Goal: Transaction & Acquisition: Purchase product/service

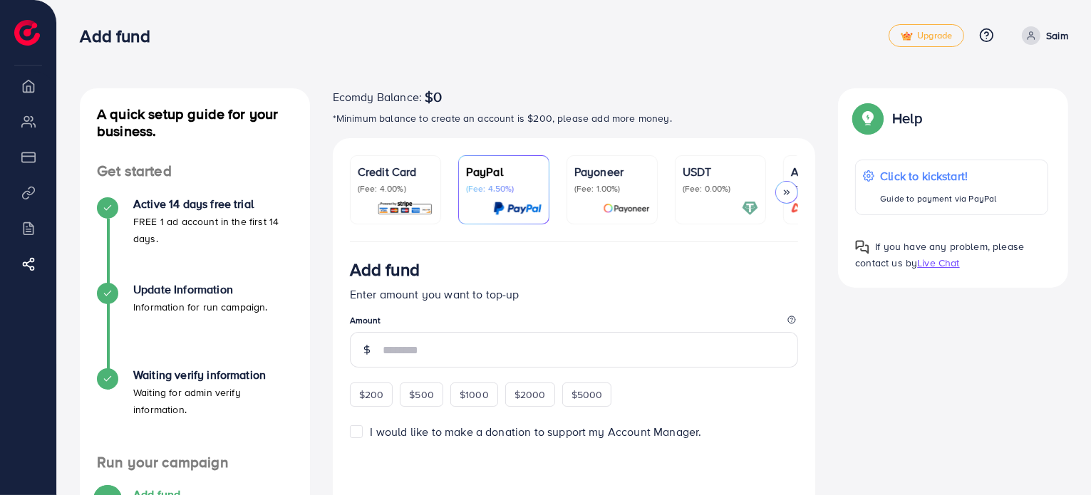
click at [744, 279] on div "Add fund" at bounding box center [574, 272] width 449 height 26
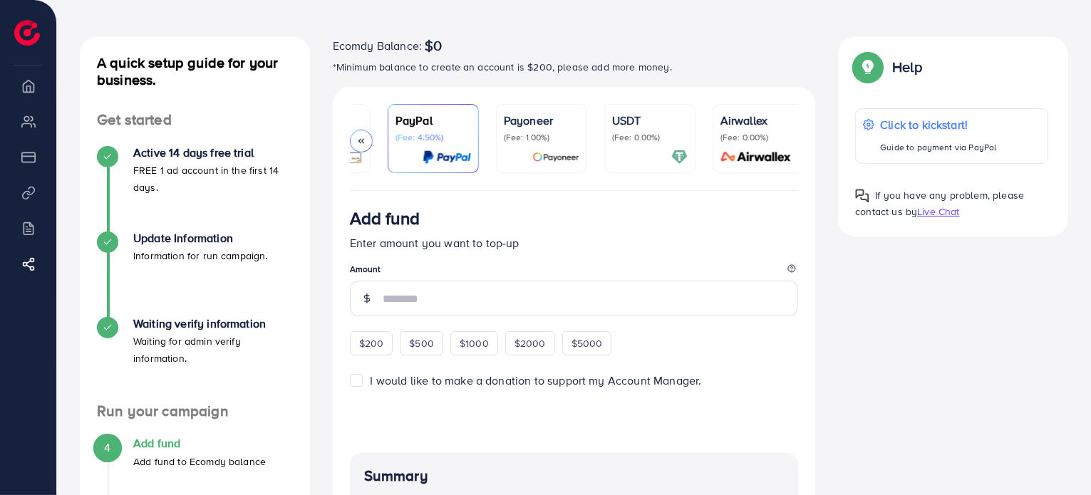
scroll to position [0, 76]
click at [646, 132] on p "(Fee: 0.00%)" at bounding box center [645, 137] width 76 height 11
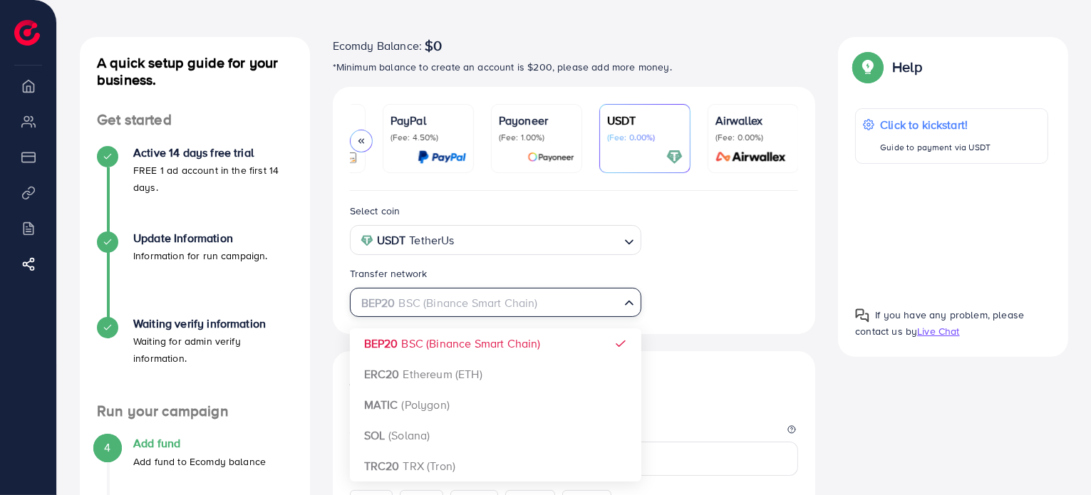
click at [622, 305] on icon "Search for option" at bounding box center [629, 303] width 14 height 14
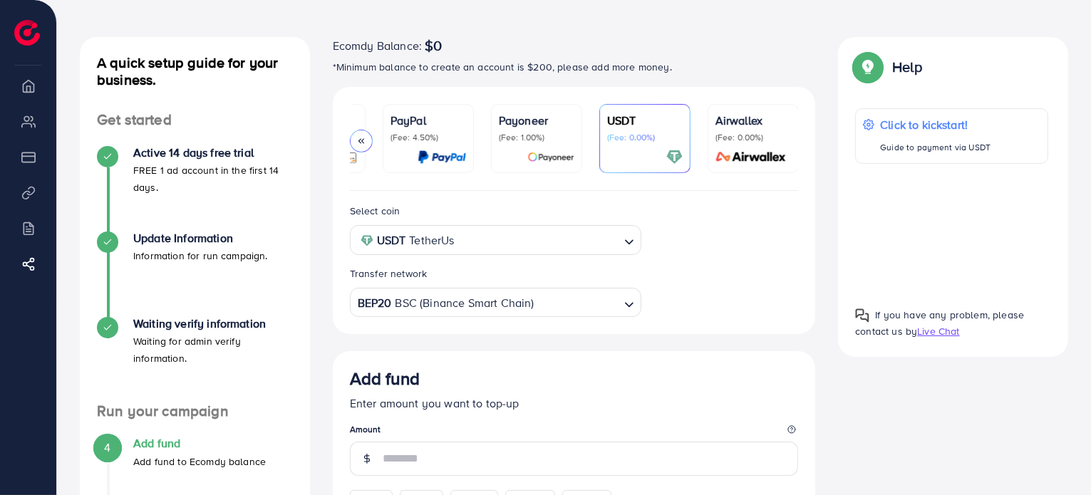
scroll to position [258, 0]
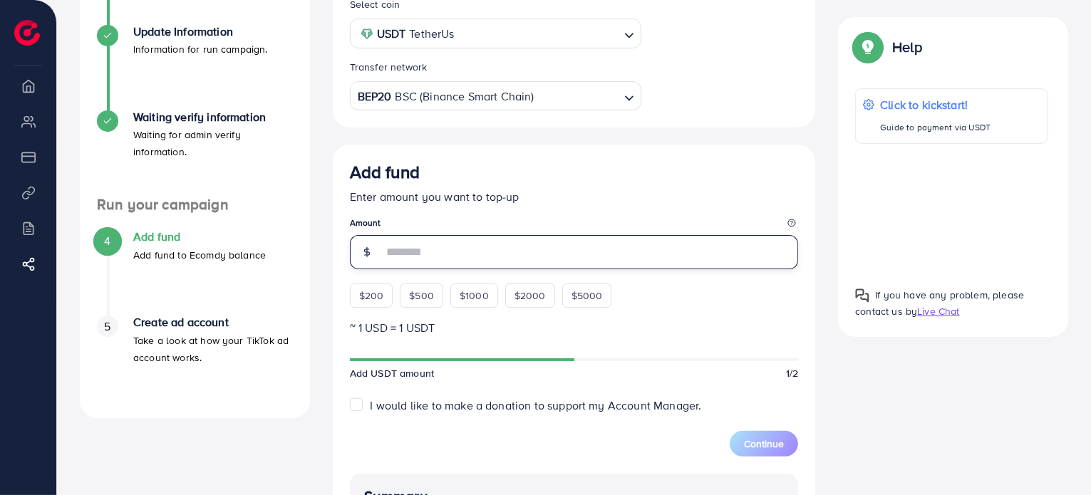
click at [510, 252] on input "number" at bounding box center [591, 252] width 416 height 34
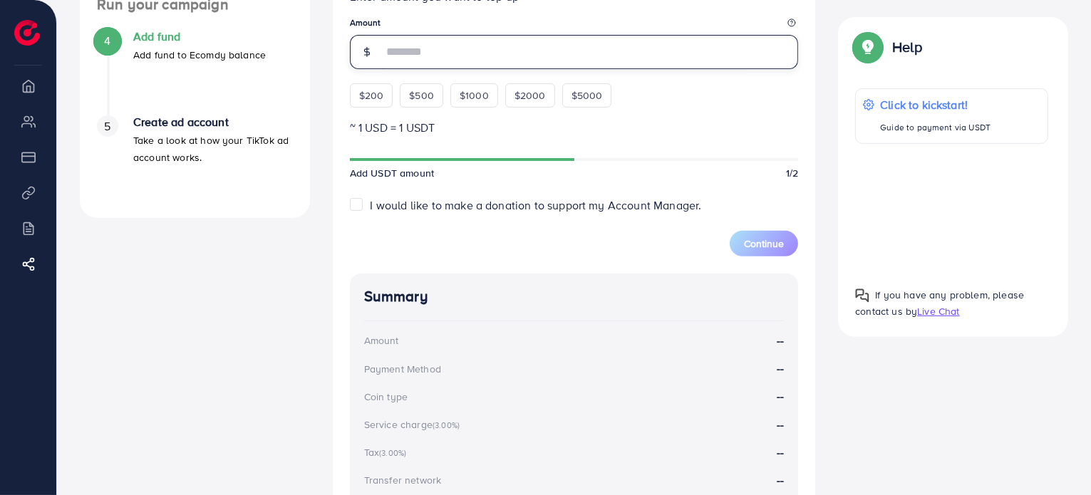
scroll to position [547, 0]
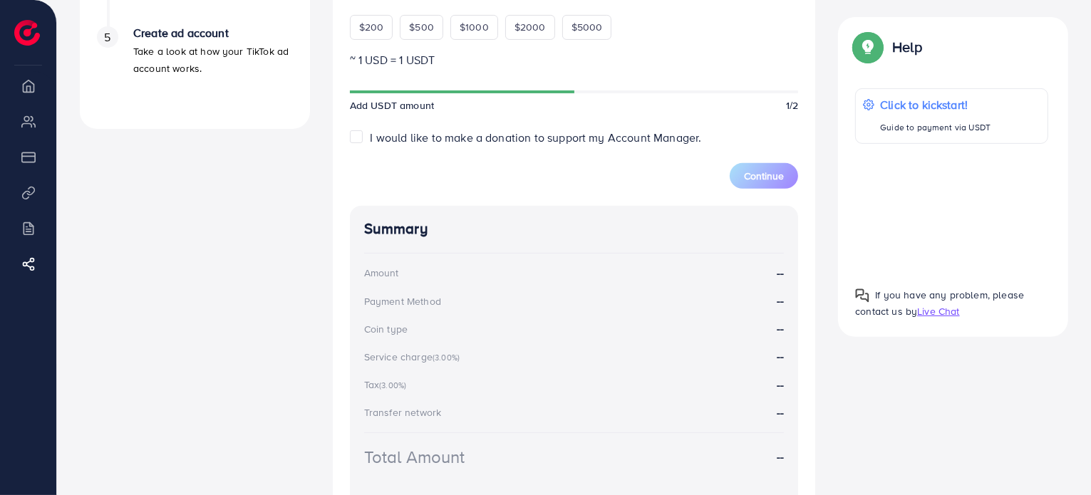
click at [490, 250] on div "Summary Amount -- Payment Method -- Coin type -- Service charge (3.00%) -- Tax …" at bounding box center [574, 362] width 449 height 312
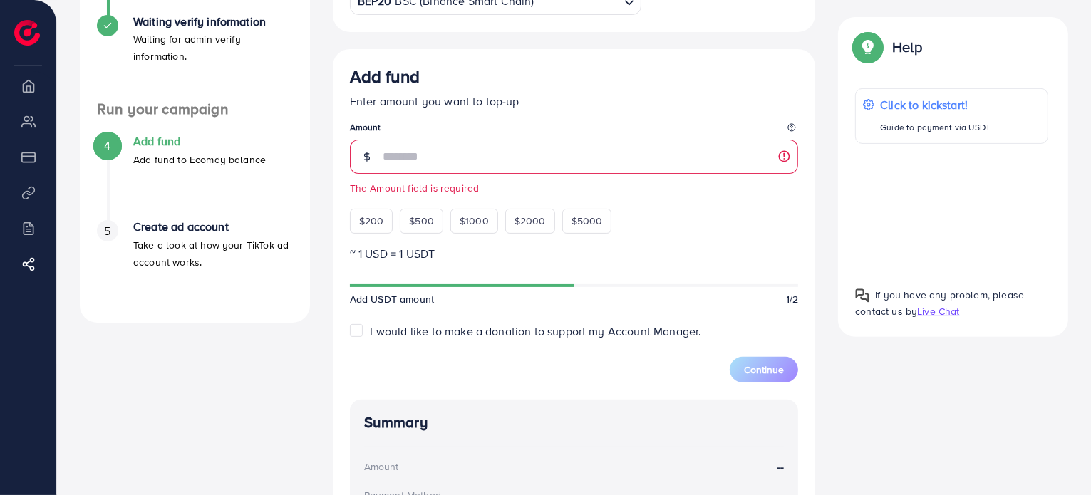
scroll to position [271, 0]
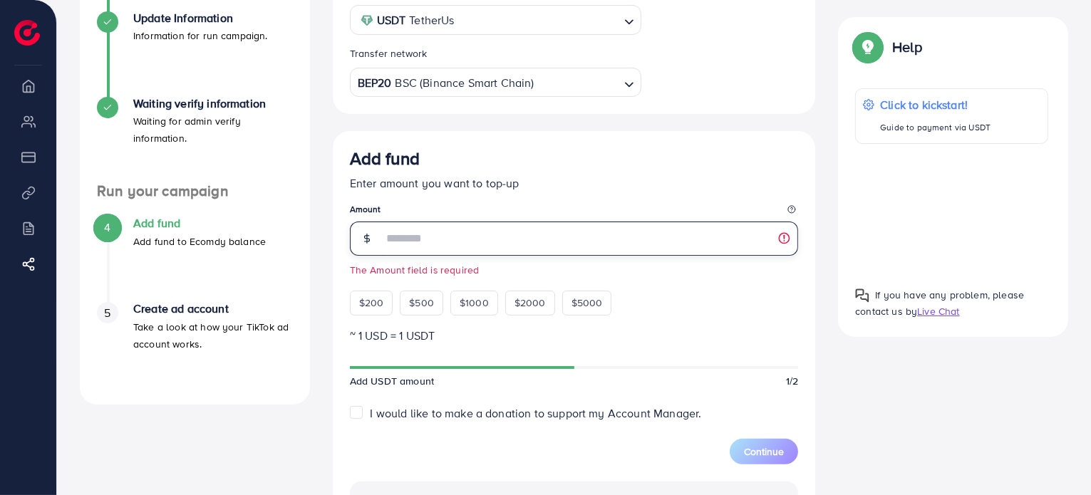
click at [458, 256] on input "number" at bounding box center [591, 239] width 416 height 34
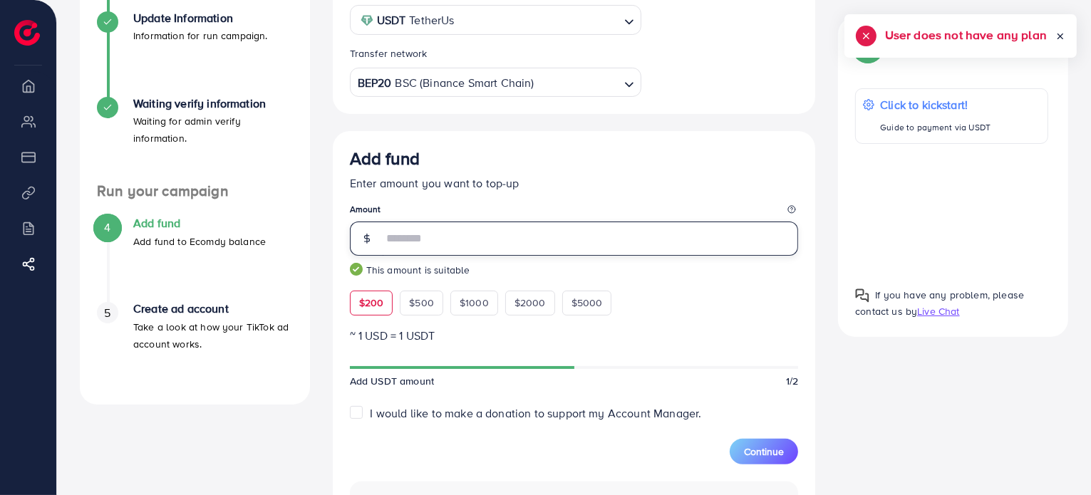
type input "***"
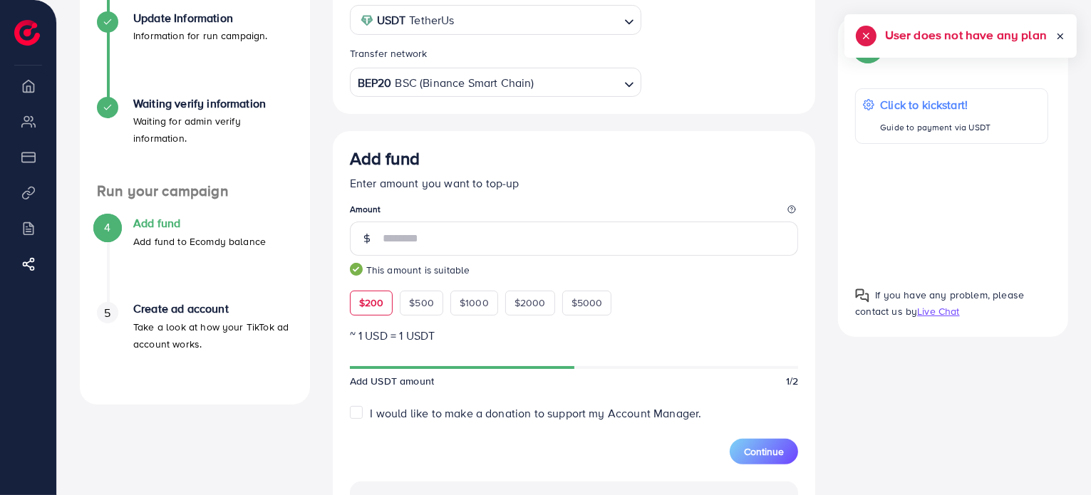
click at [713, 304] on div "Add fund Enter amount you want to top-up Amount *** This amount is suitable $20…" at bounding box center [574, 231] width 449 height 167
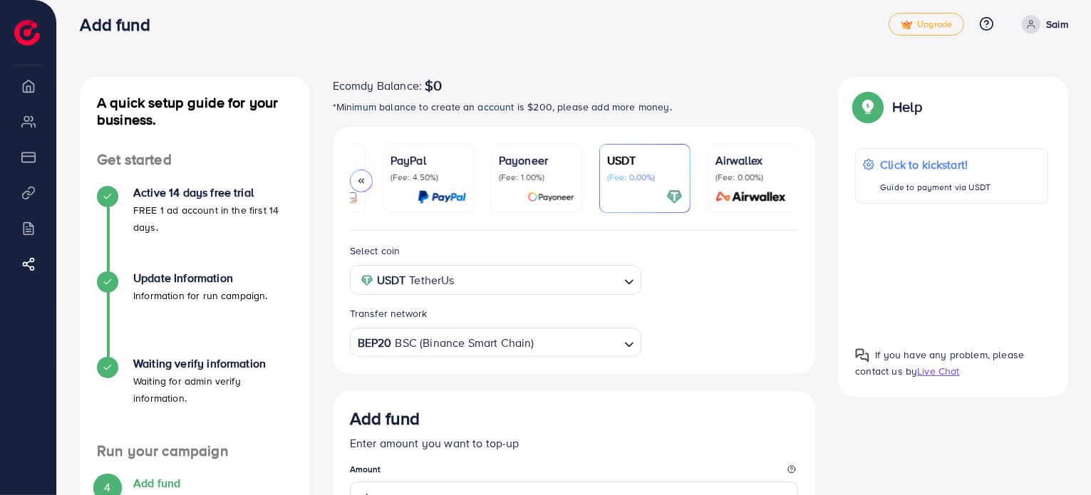
scroll to position [0, 0]
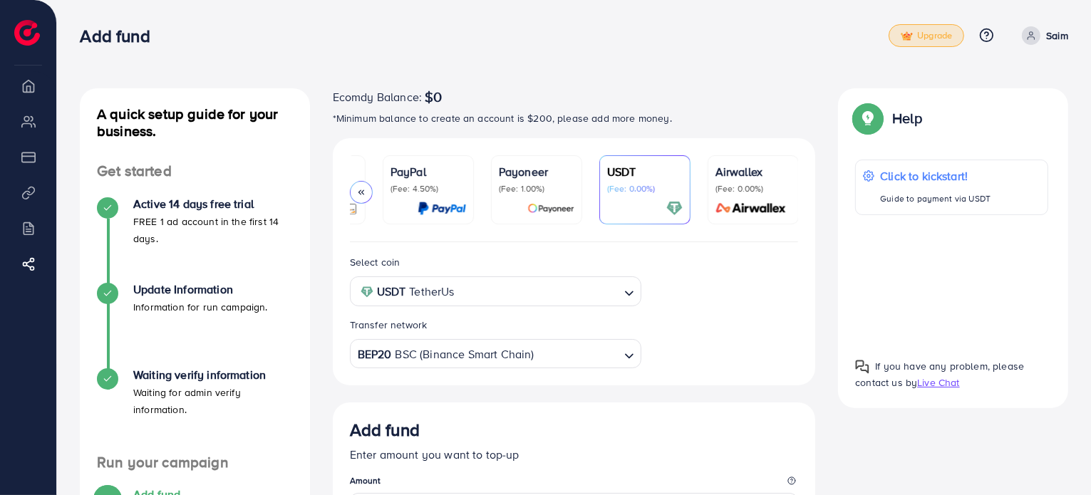
click at [940, 41] on span "Upgrade" at bounding box center [926, 36] width 51 height 11
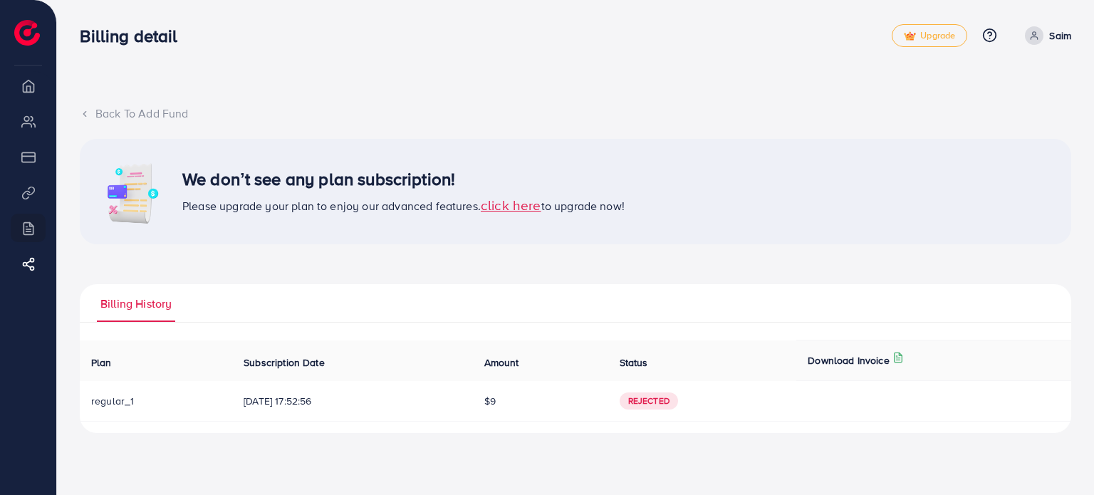
click at [675, 408] on span "Rejected" at bounding box center [649, 401] width 58 height 17
click at [519, 400] on td "$9" at bounding box center [540, 401] width 135 height 41
click at [526, 204] on span "click here" at bounding box center [511, 204] width 61 height 19
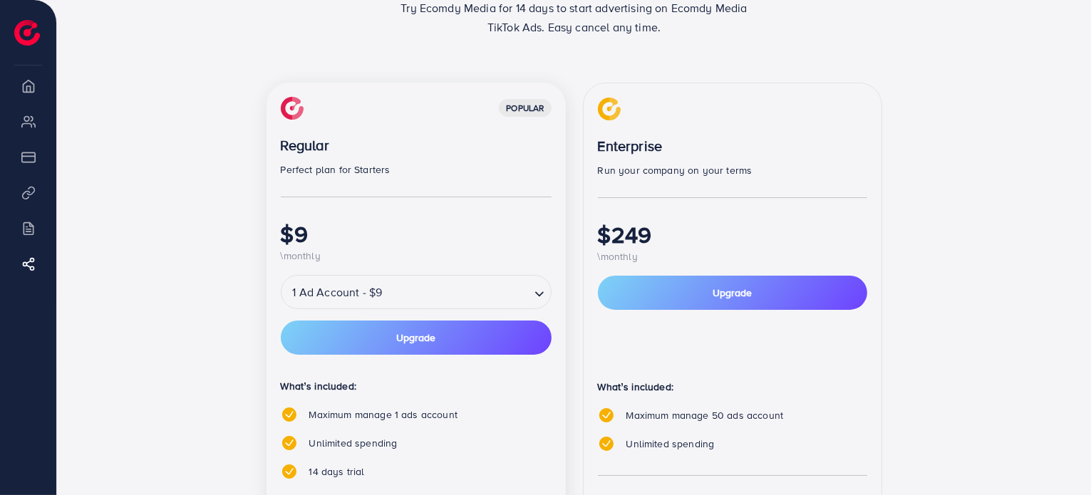
scroll to position [178, 0]
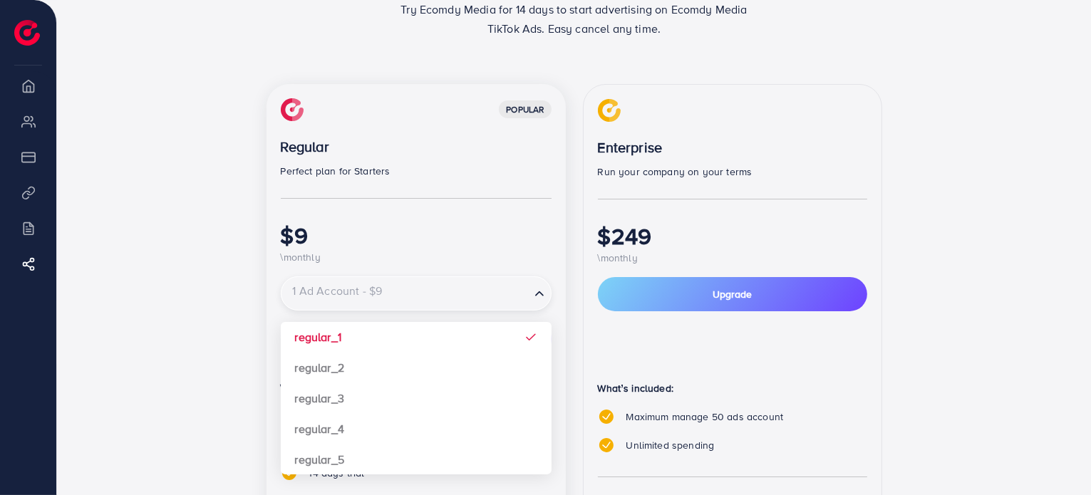
click at [469, 304] on input "Search for option" at bounding box center [406, 293] width 246 height 25
click at [502, 295] on input "Search for option" at bounding box center [406, 293] width 246 height 25
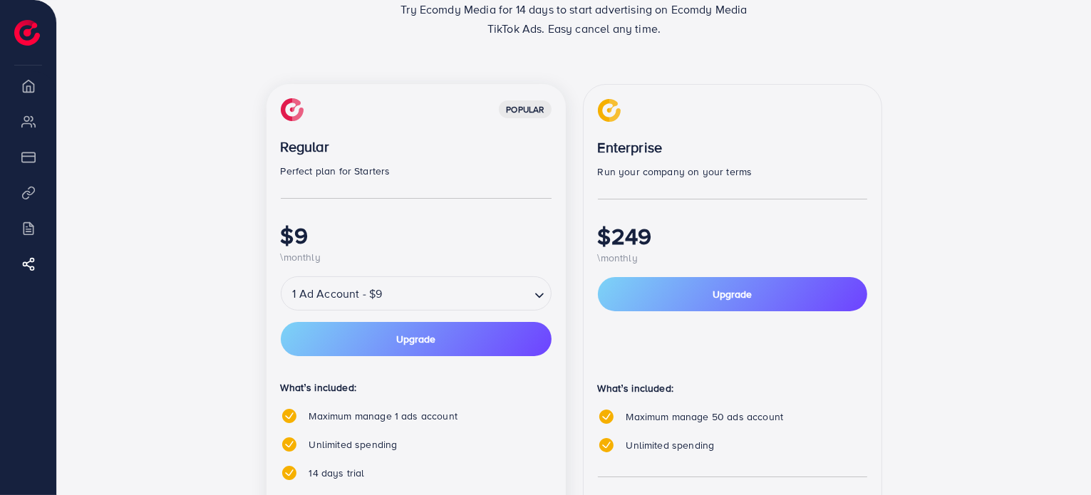
click at [23, 36] on img at bounding box center [27, 33] width 26 height 26
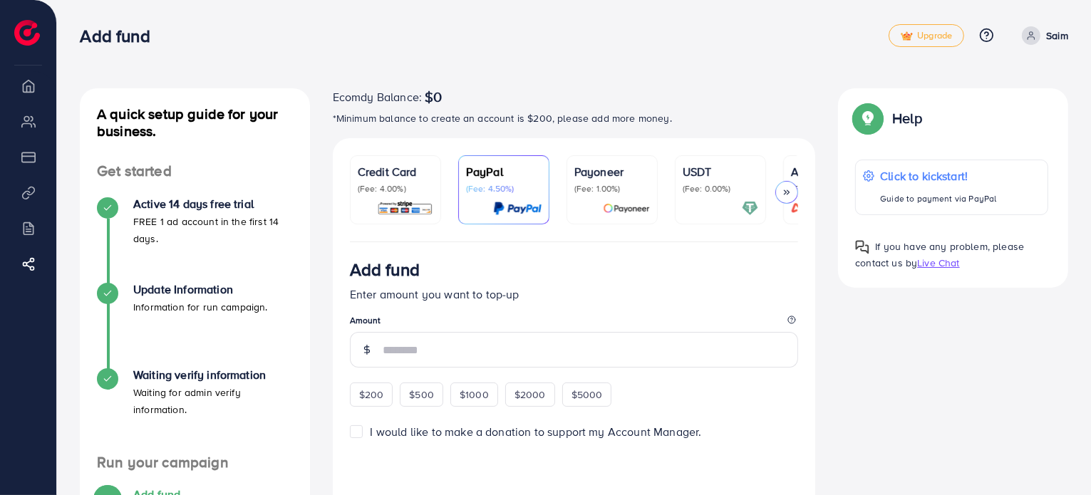
click at [29, 117] on li "My ad accounts" at bounding box center [28, 121] width 56 height 29
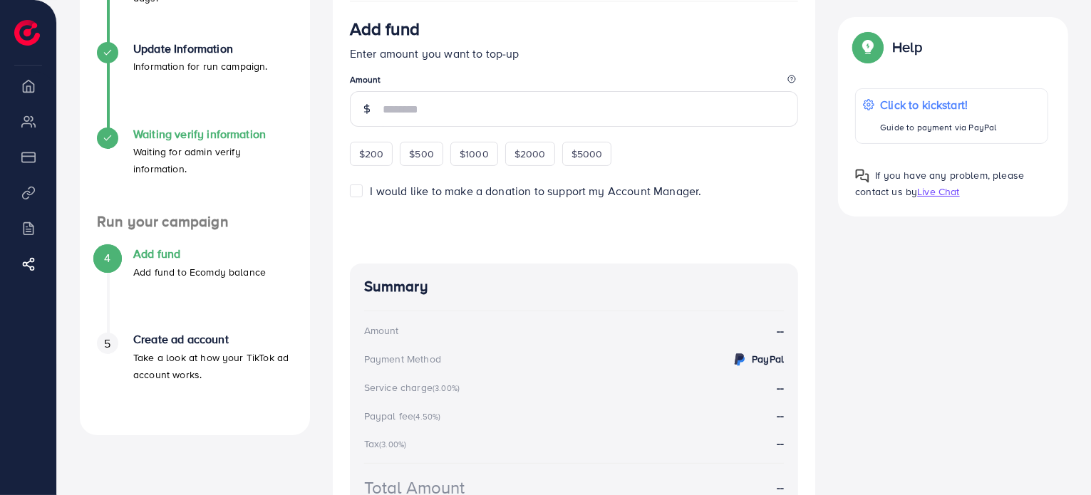
scroll to position [373, 0]
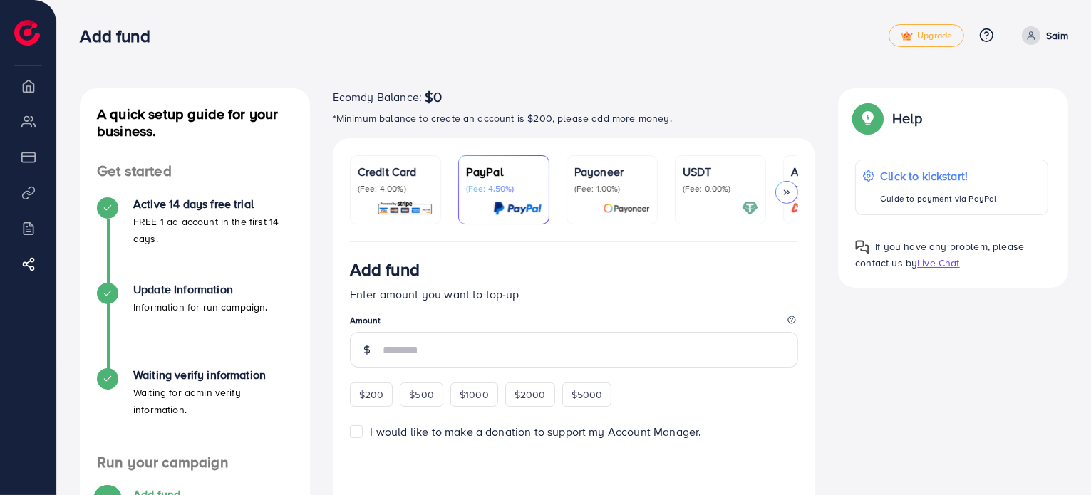
click at [928, 264] on span "Live Chat" at bounding box center [938, 263] width 42 height 14
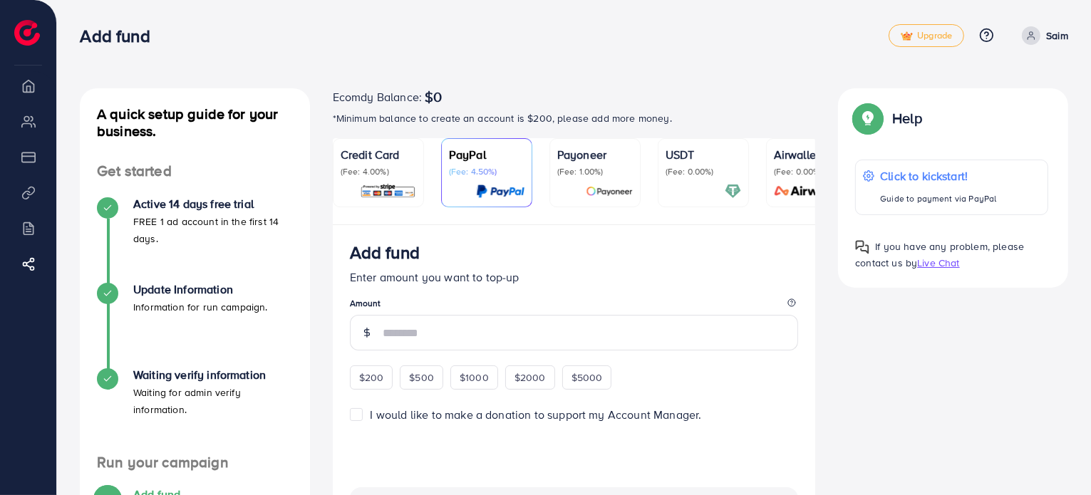
click at [935, 264] on span "Live Chat" at bounding box center [938, 263] width 42 height 14
click at [114, 380] on div at bounding box center [107, 378] width 21 height 21
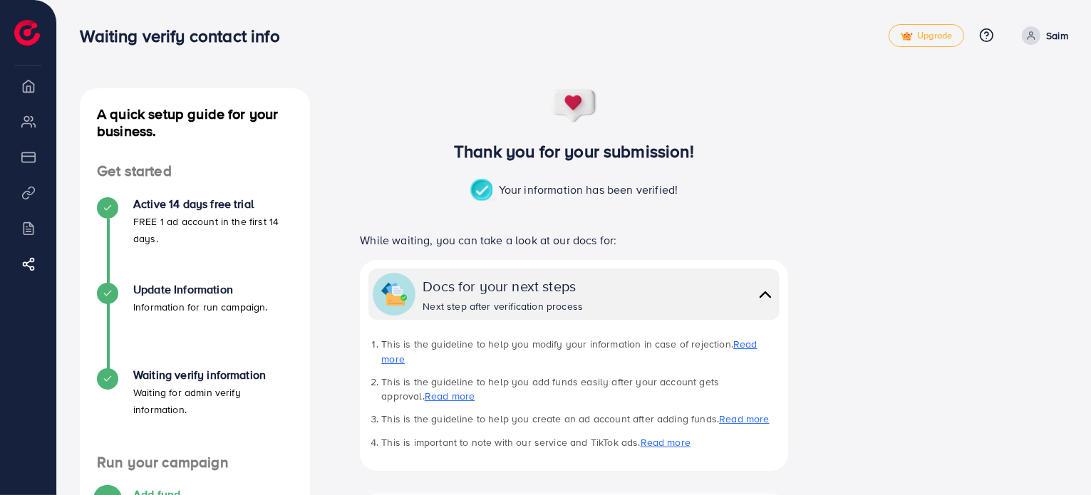
scroll to position [239, 0]
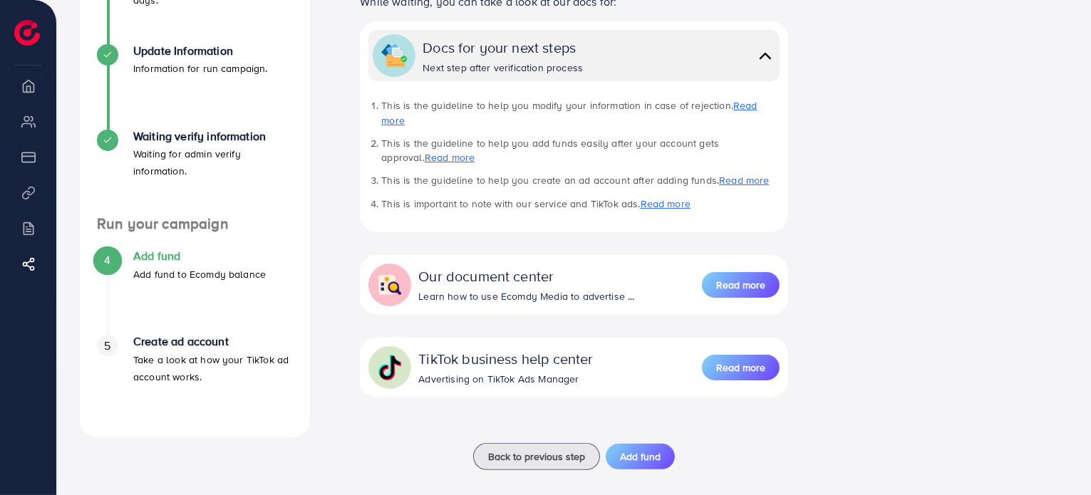
click at [123, 256] on div "4 Add fund Add fund to Ecomdy balance" at bounding box center [195, 265] width 196 height 33
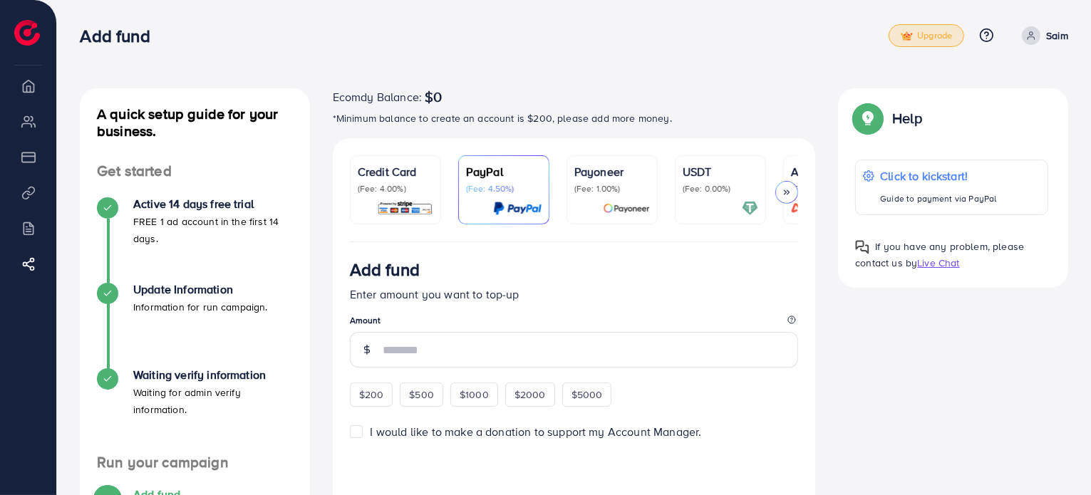
click at [938, 39] on span "Upgrade" at bounding box center [926, 36] width 51 height 11
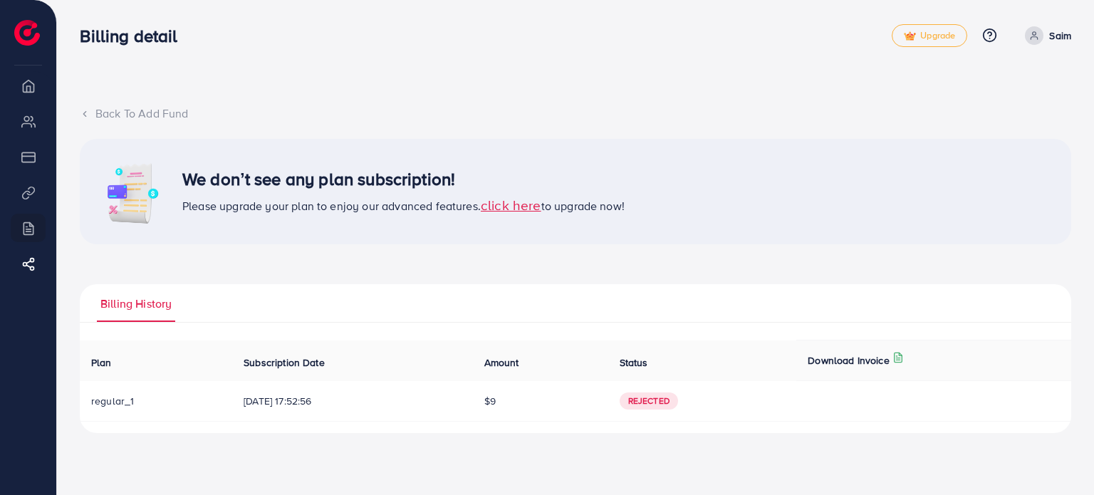
click at [654, 401] on span "Rejected" at bounding box center [649, 401] width 58 height 17
click at [906, 358] on div at bounding box center [908, 355] width 9 height 4
click at [523, 213] on span "click here" at bounding box center [511, 204] width 61 height 19
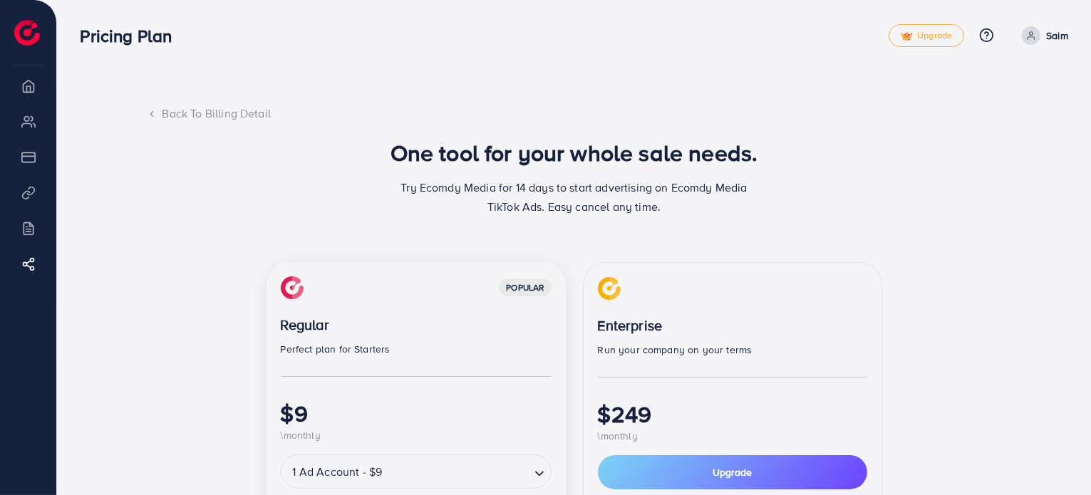
click at [397, 298] on div "popular" at bounding box center [416, 287] width 271 height 23
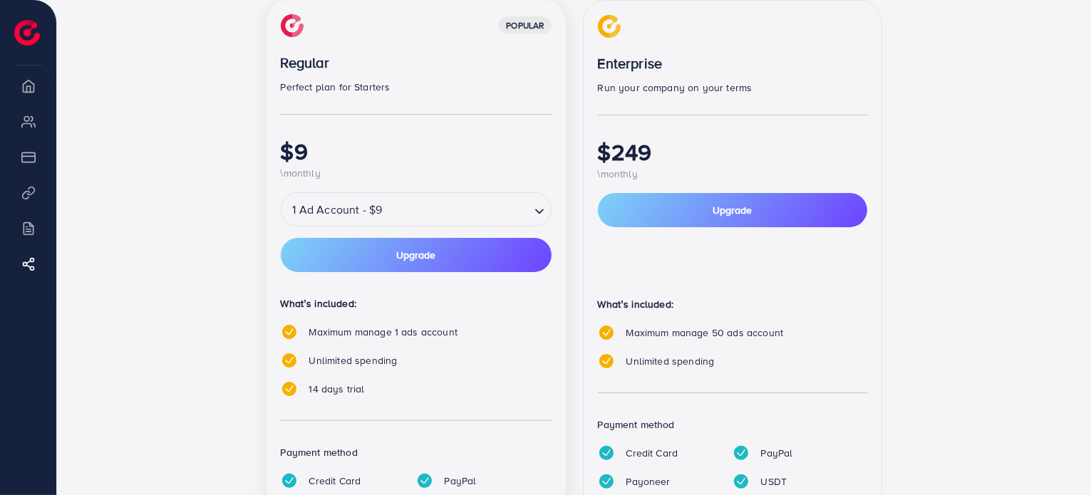
scroll to position [265, 0]
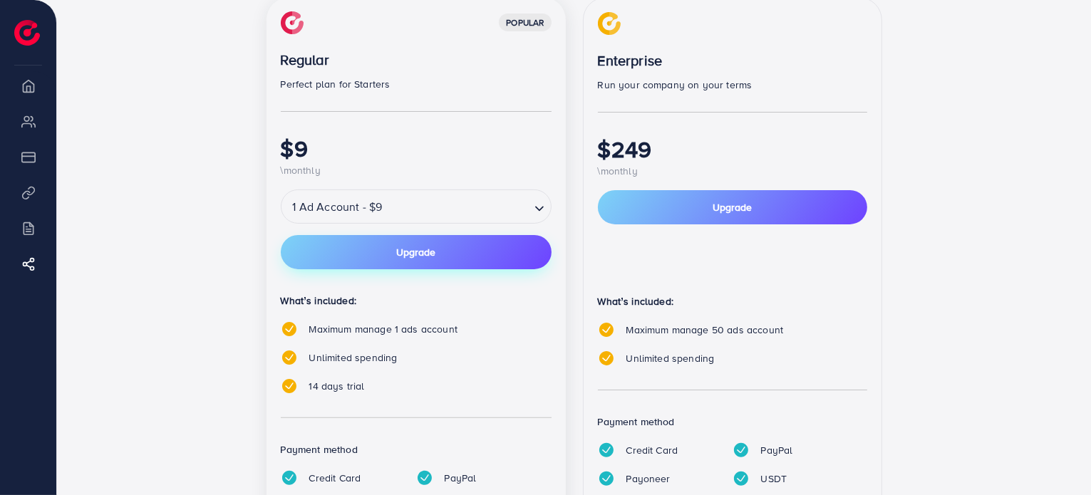
click at [420, 259] on button "Upgrade" at bounding box center [416, 252] width 271 height 34
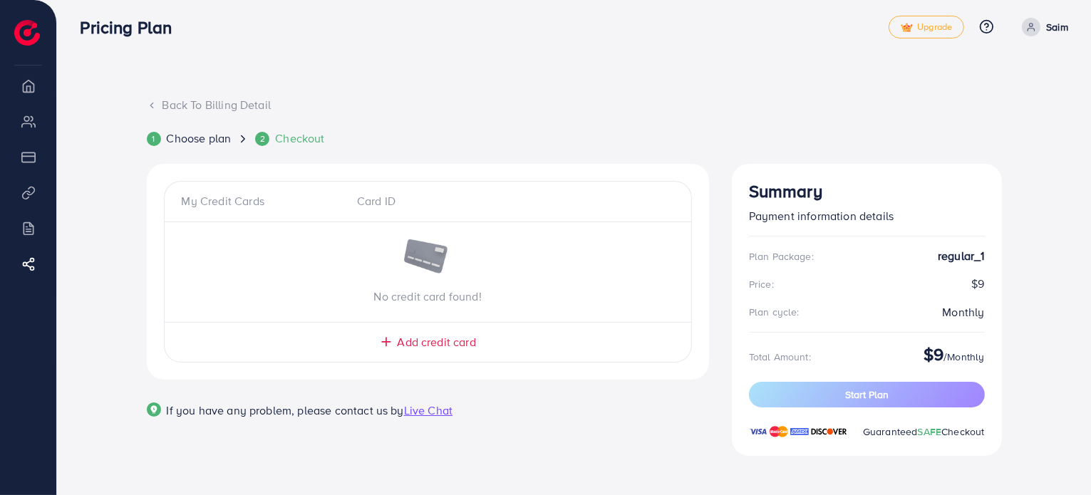
scroll to position [0, 0]
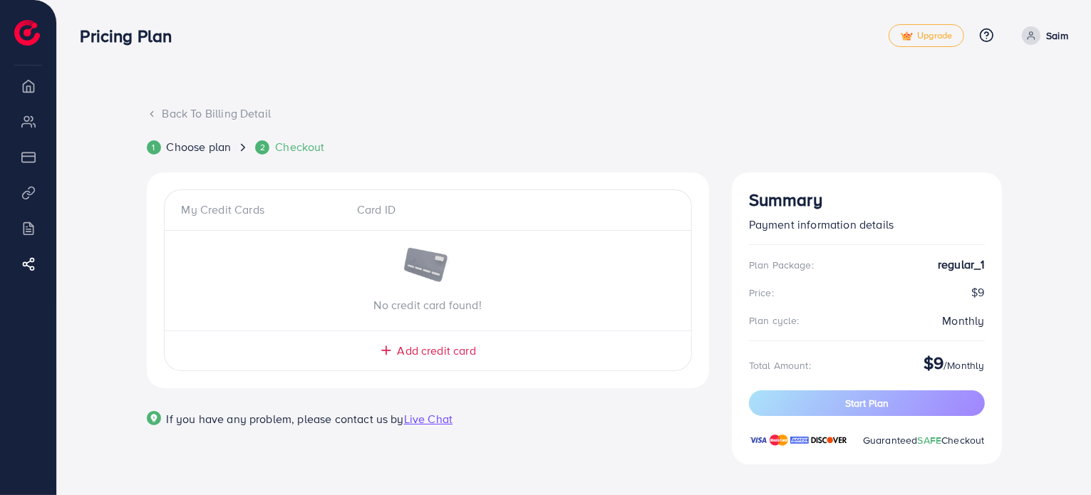
click at [30, 85] on li "Overview" at bounding box center [28, 85] width 56 height 29
click at [23, 36] on img at bounding box center [27, 33] width 26 height 26
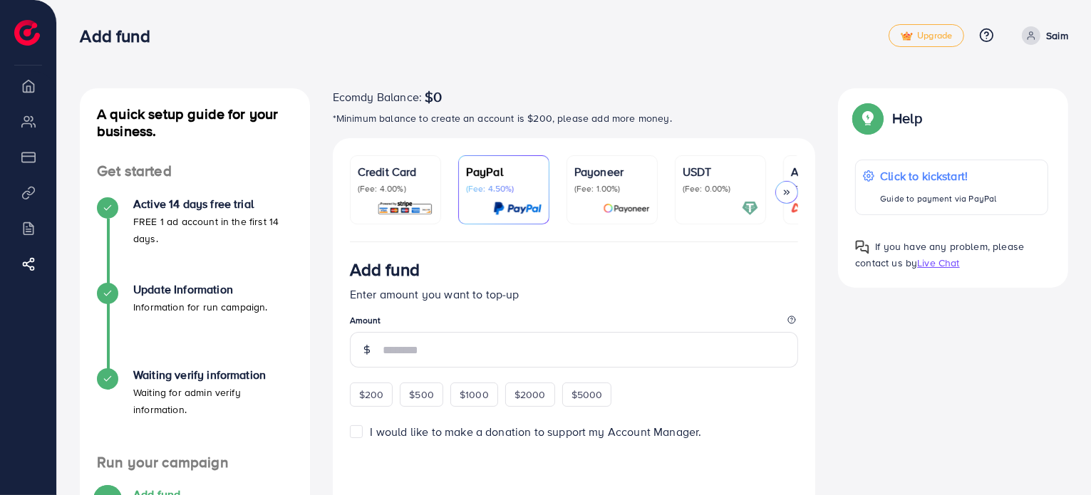
scroll to position [0, 76]
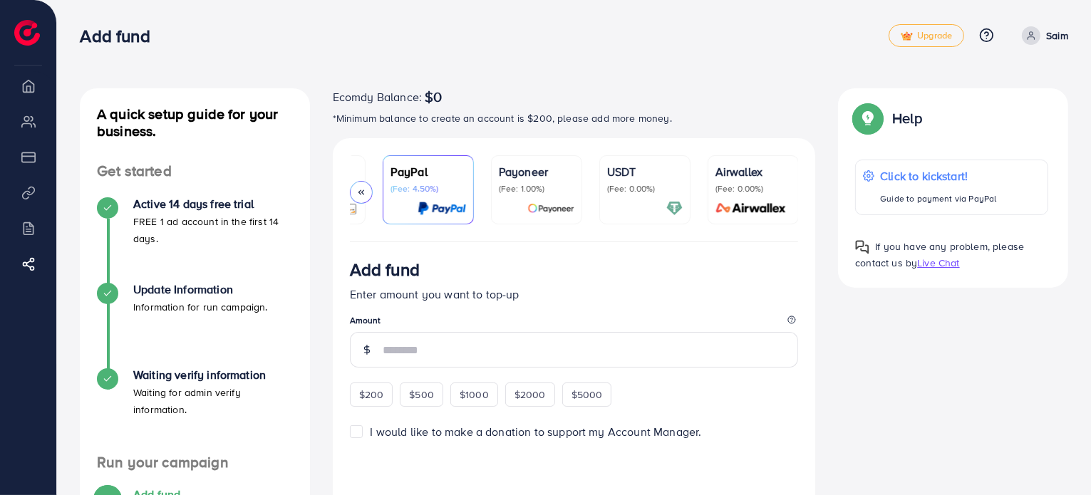
click at [628, 200] on div at bounding box center [645, 208] width 76 height 16
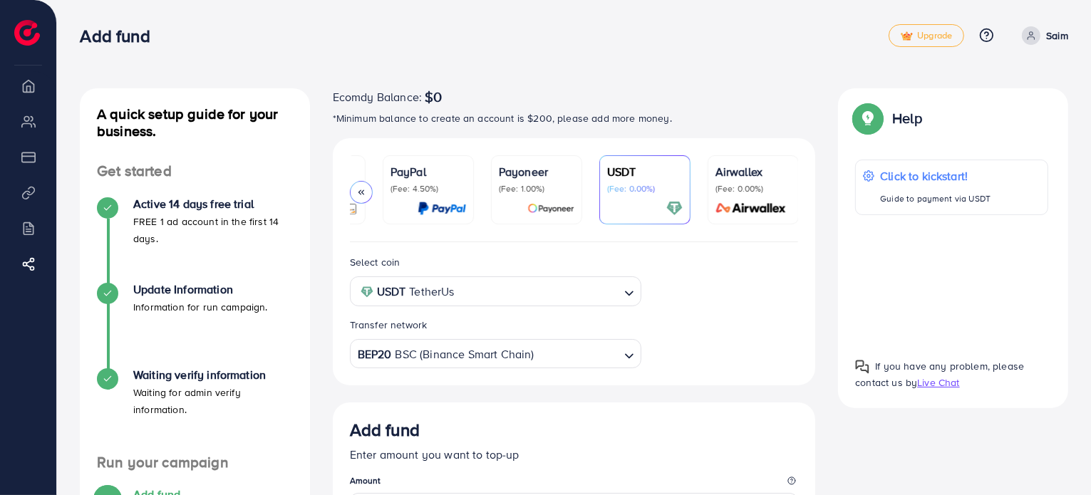
scroll to position [83, 0]
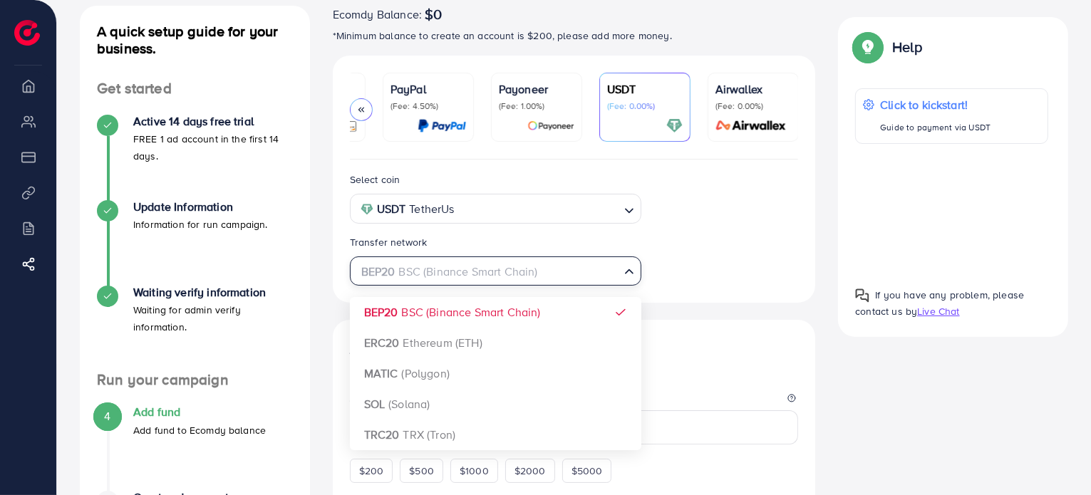
click at [626, 279] on icon "Search for option" at bounding box center [629, 271] width 14 height 14
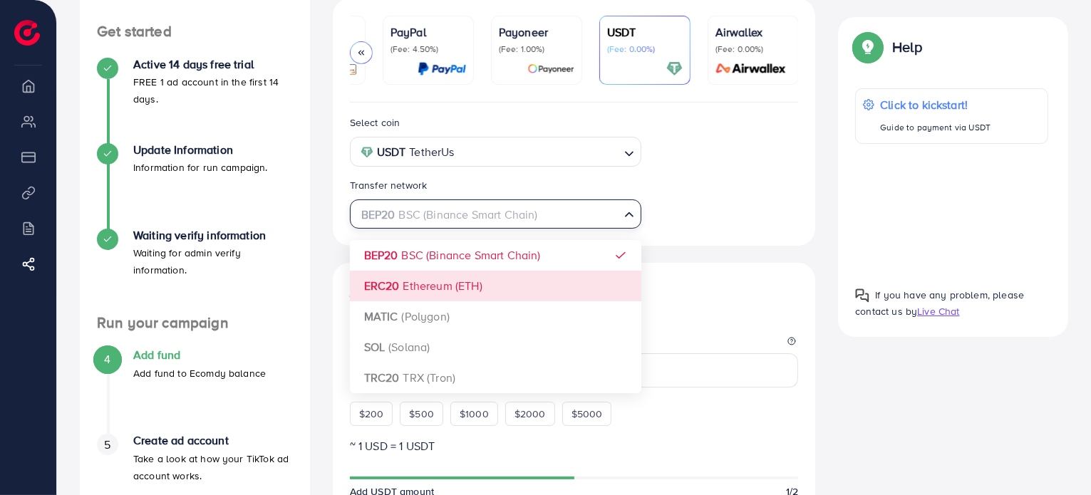
scroll to position [102, 0]
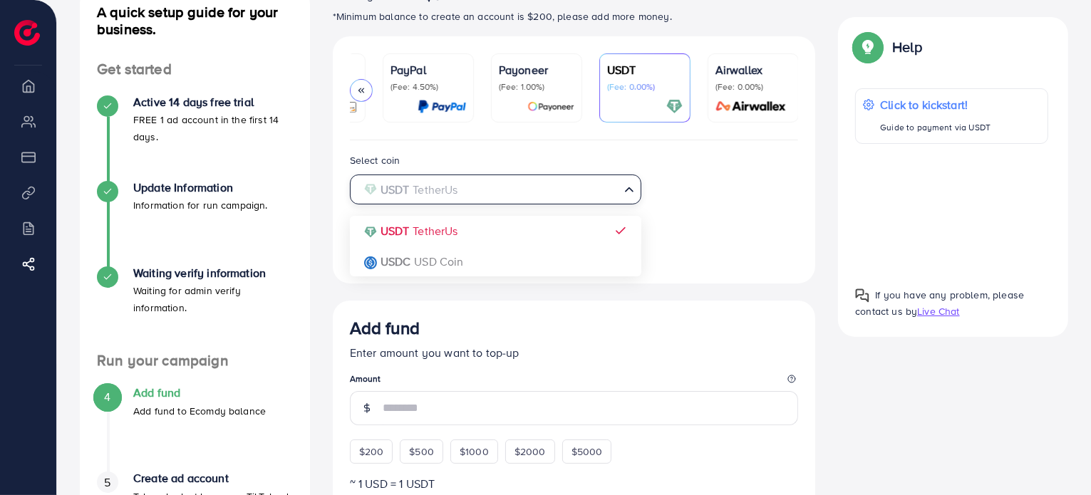
click at [561, 197] on input "Search for option" at bounding box center [487, 190] width 262 height 22
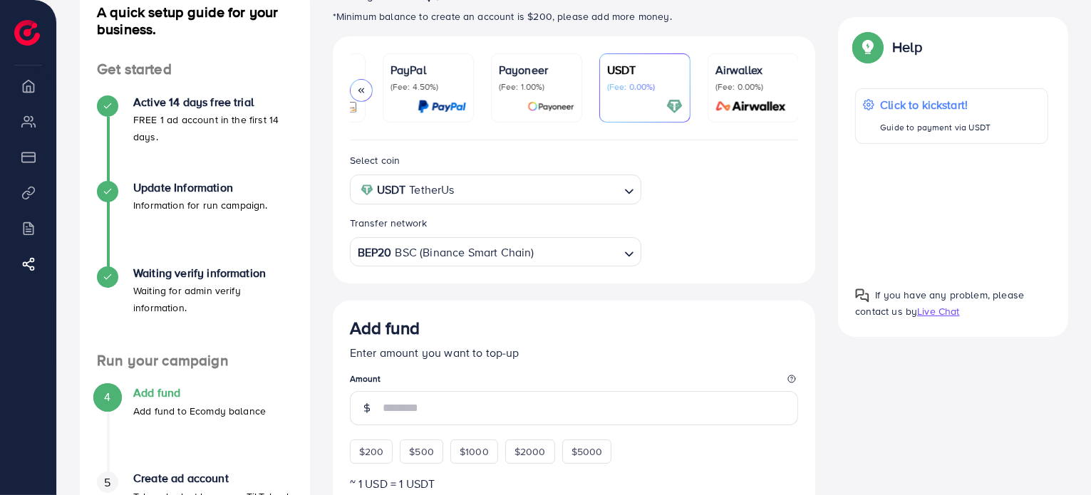
click at [695, 201] on div "Select coin USDT TetherUs Loading... USDT TetherUs USDC USD Coin Transfer netwo…" at bounding box center [574, 209] width 472 height 115
click at [958, 200] on div at bounding box center [951, 209] width 193 height 108
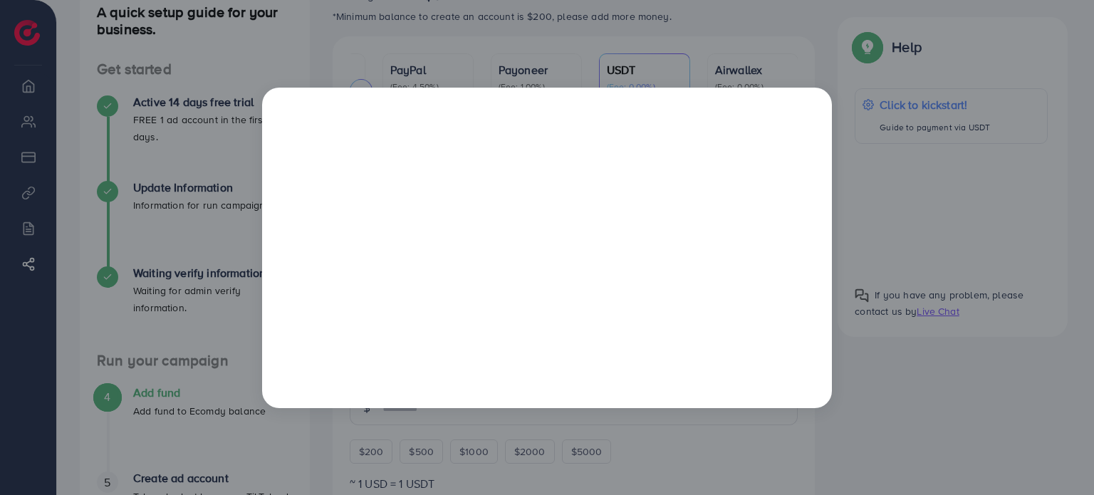
click at [913, 142] on div at bounding box center [547, 247] width 1094 height 495
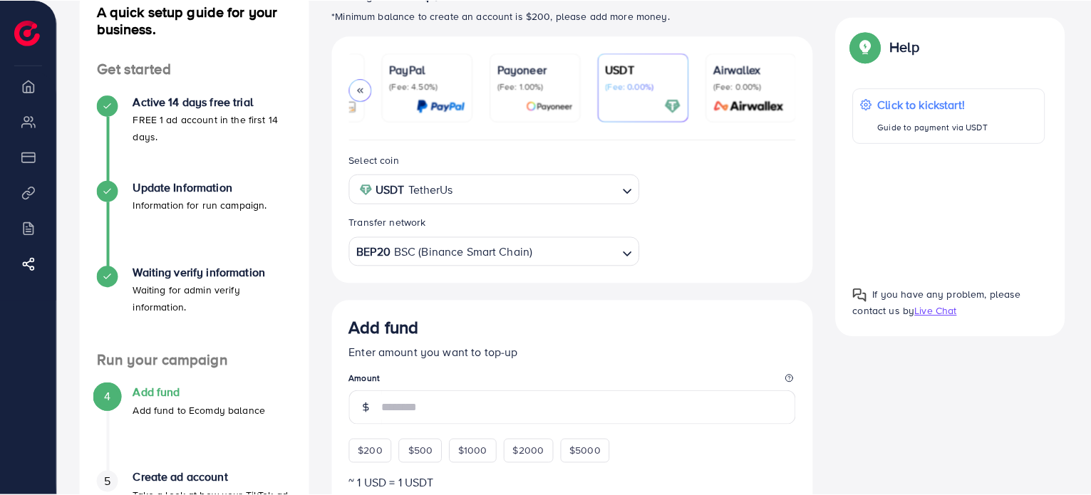
scroll to position [0, 74]
click at [938, 315] on span "Live Chat" at bounding box center [938, 311] width 42 height 14
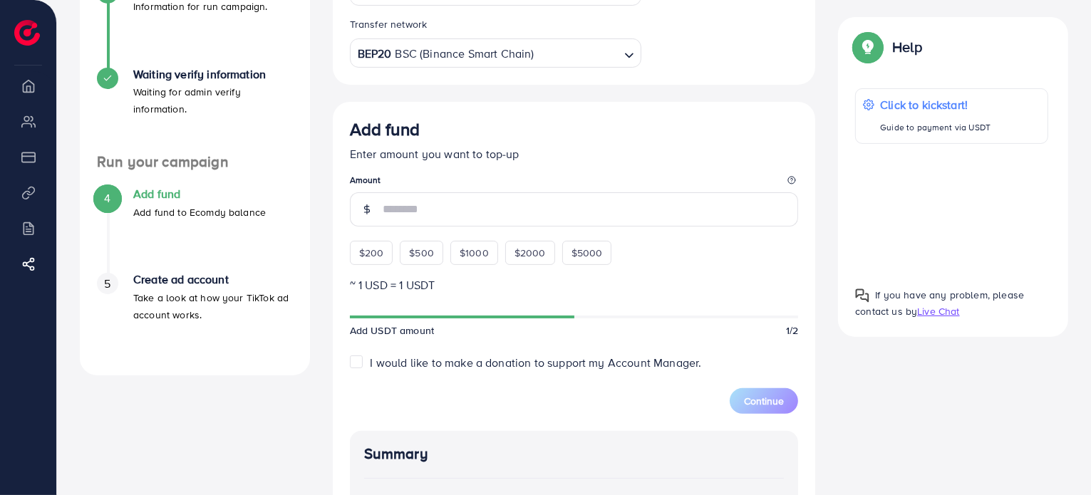
scroll to position [301, 0]
click at [187, 276] on h4 "Create ad account" at bounding box center [213, 279] width 160 height 14
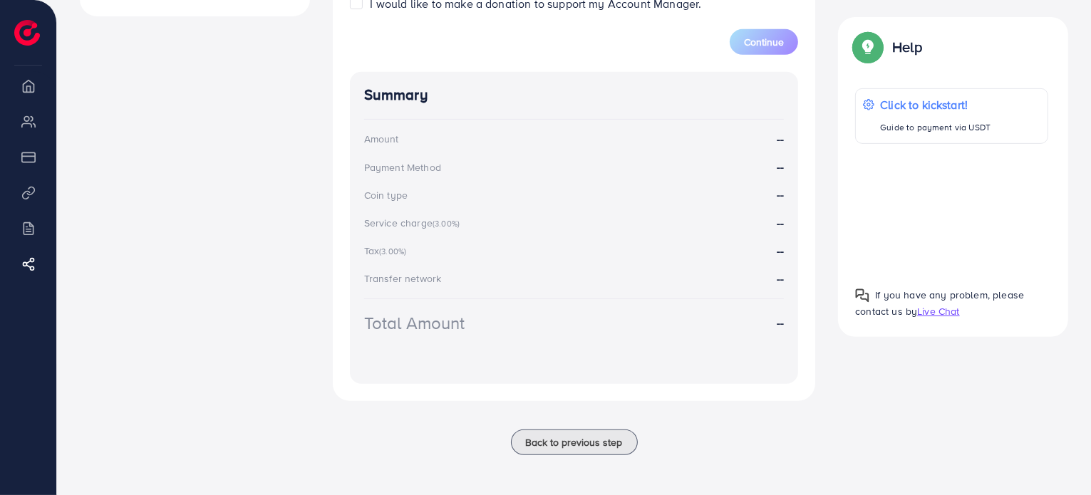
scroll to position [0, 0]
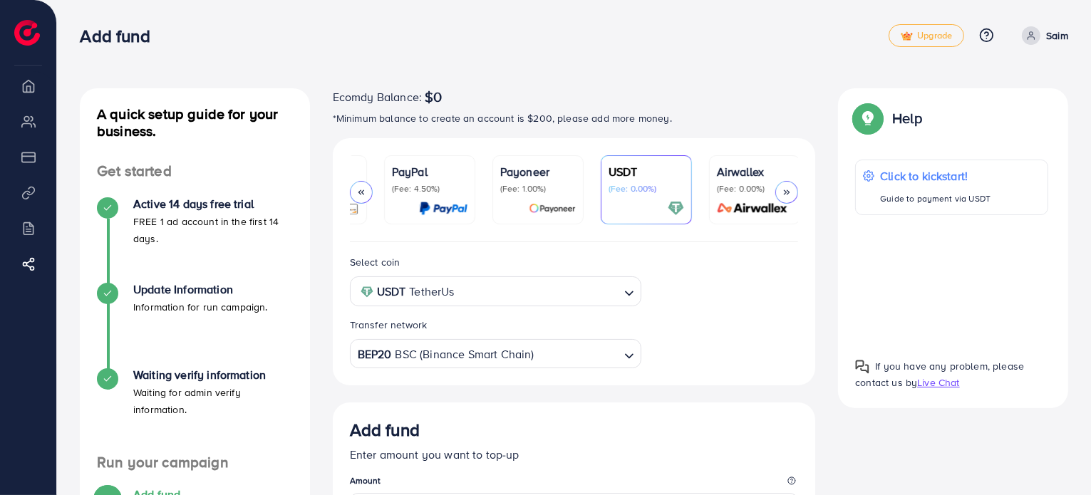
click at [355, 193] on div at bounding box center [361, 192] width 23 height 23
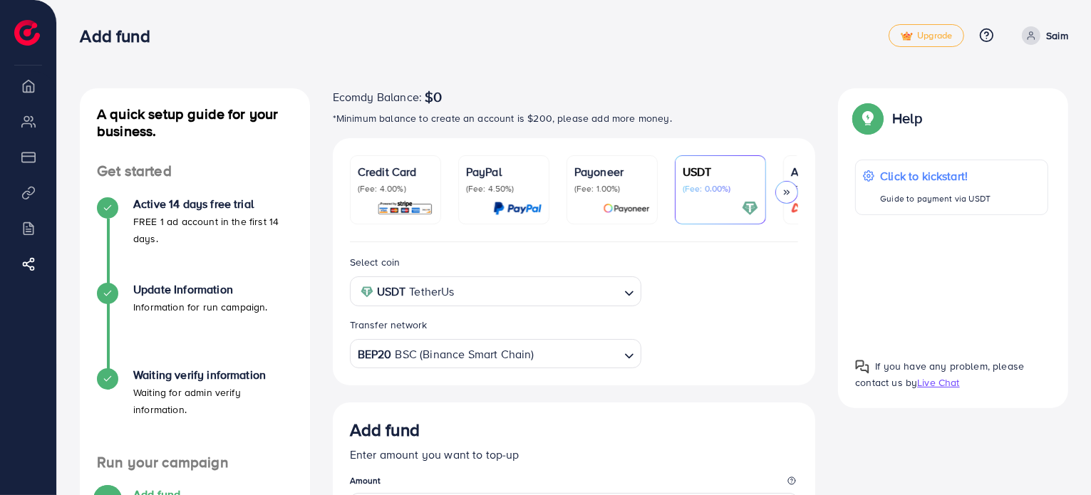
click at [355, 193] on link "Credit Card (Fee: 4.00%)" at bounding box center [395, 189] width 91 height 69
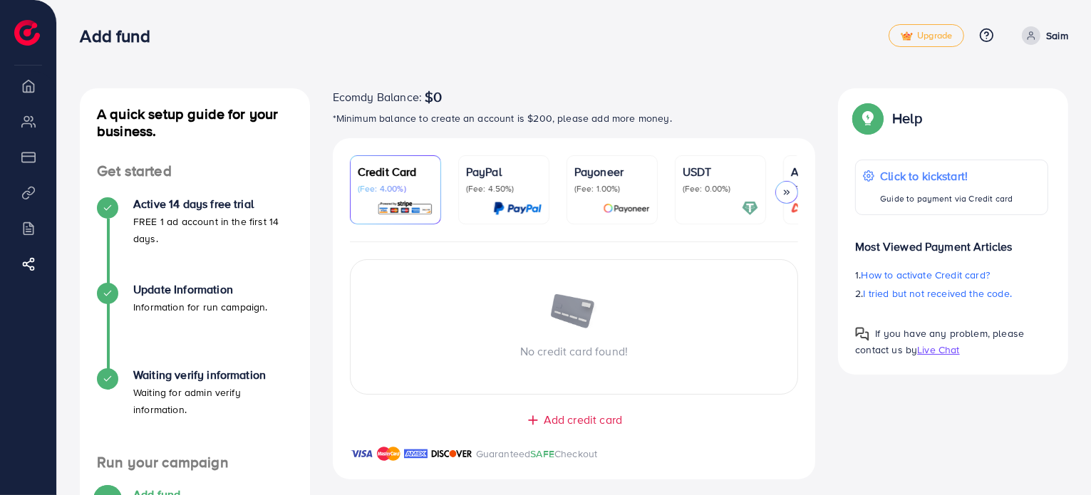
click at [743, 196] on div "USDT (Fee: 0.00%)" at bounding box center [721, 189] width 76 height 53
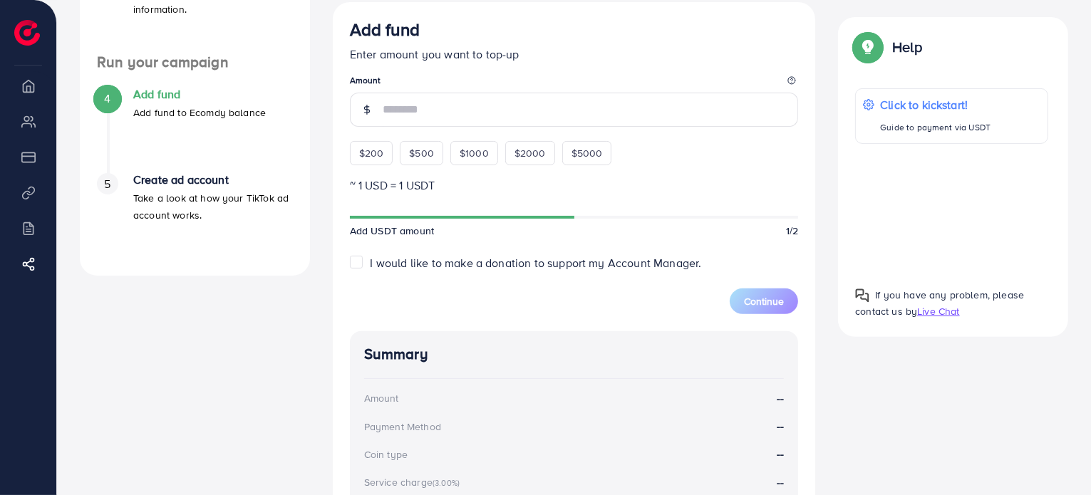
scroll to position [401, 0]
click at [386, 151] on div "$200" at bounding box center [371, 152] width 43 height 24
type input "***"
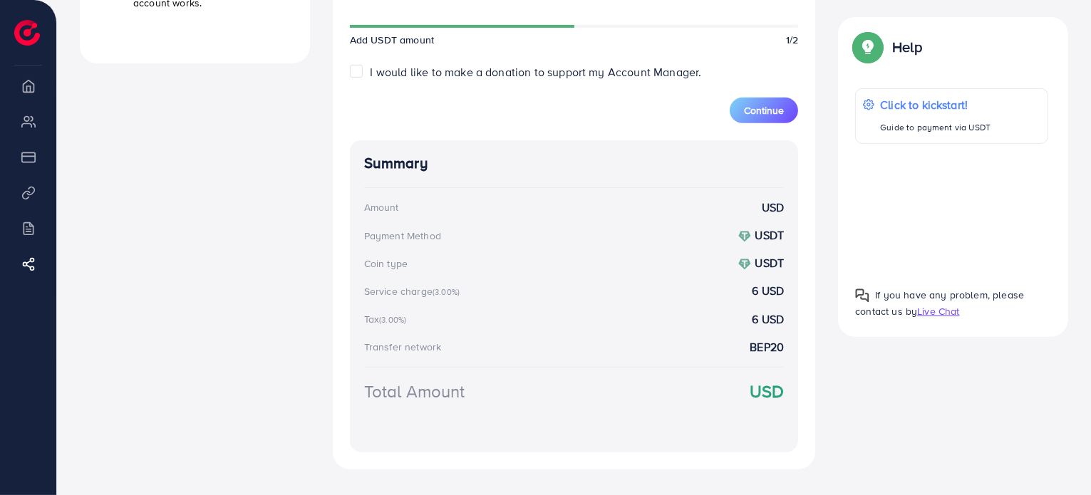
scroll to position [682, 0]
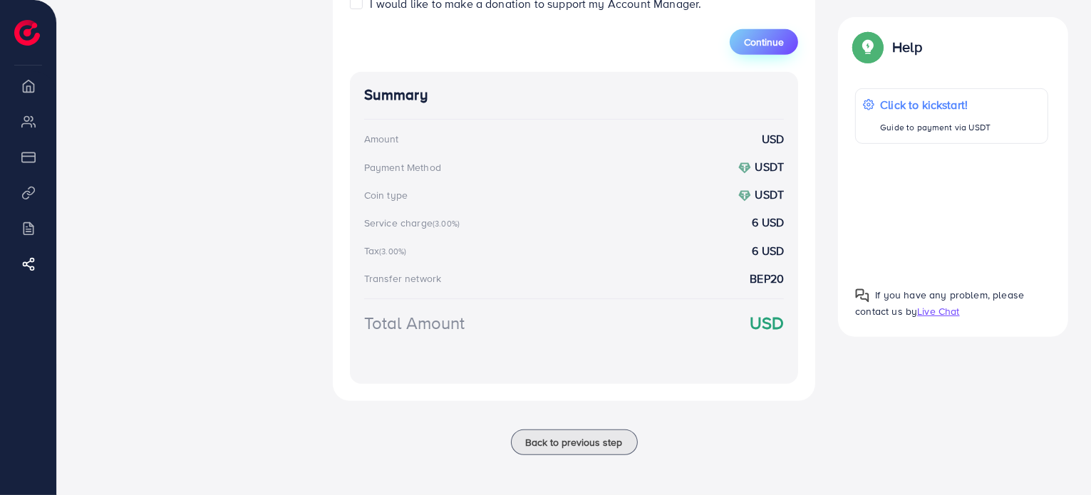
click at [777, 36] on span "Continue" at bounding box center [764, 42] width 40 height 14
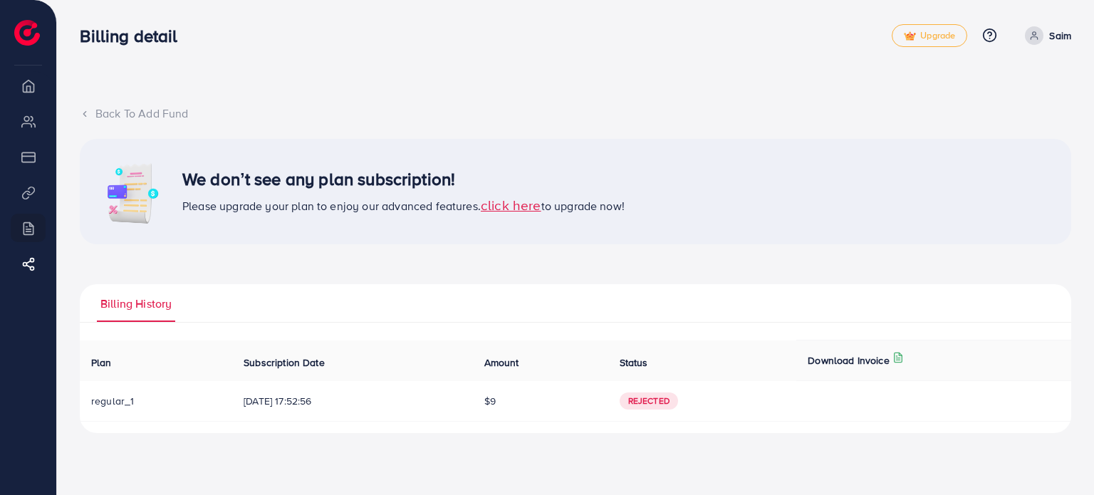
click at [537, 210] on span "click here" at bounding box center [511, 204] width 61 height 19
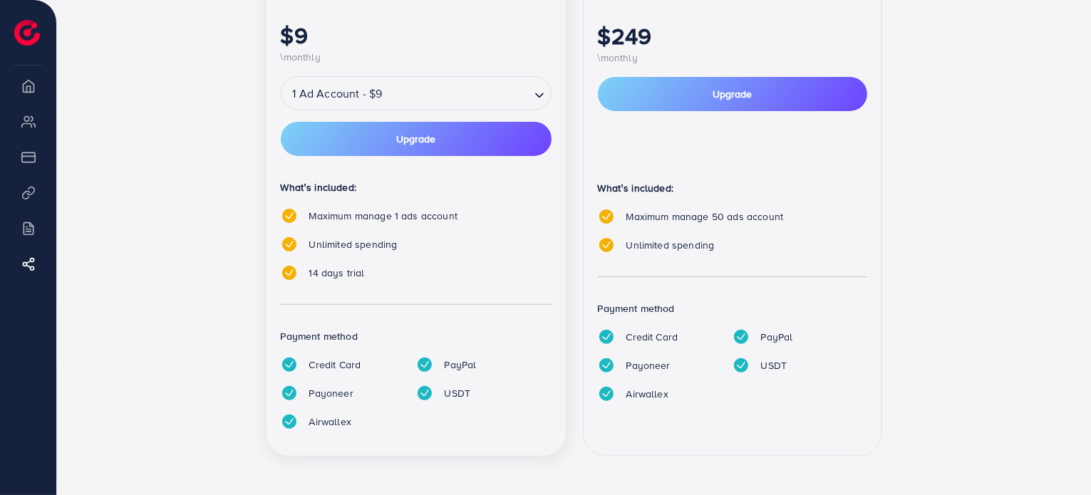
scroll to position [378, 0]
